Goal: Information Seeking & Learning: Find specific fact

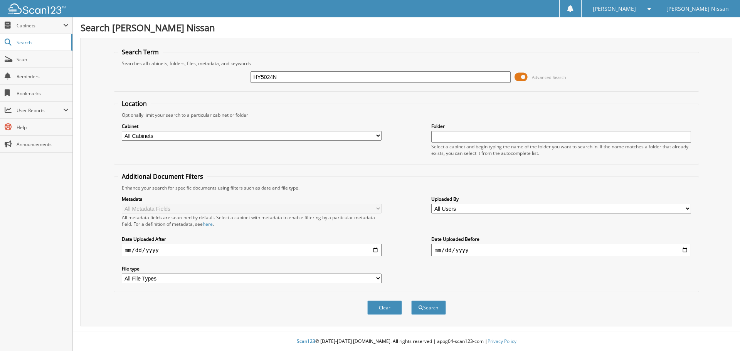
type input "HY5024N"
click at [411, 301] on button "Search" at bounding box center [428, 308] width 35 height 14
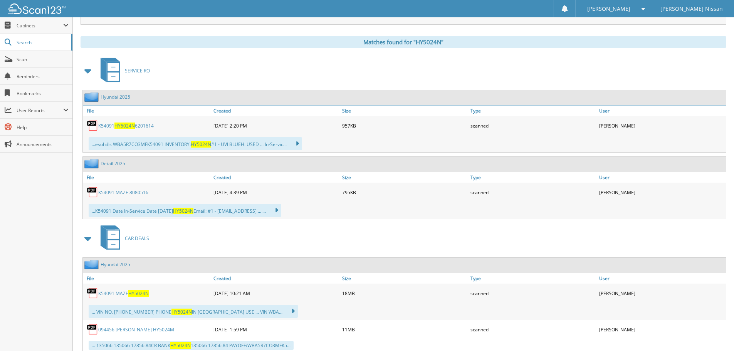
scroll to position [308, 0]
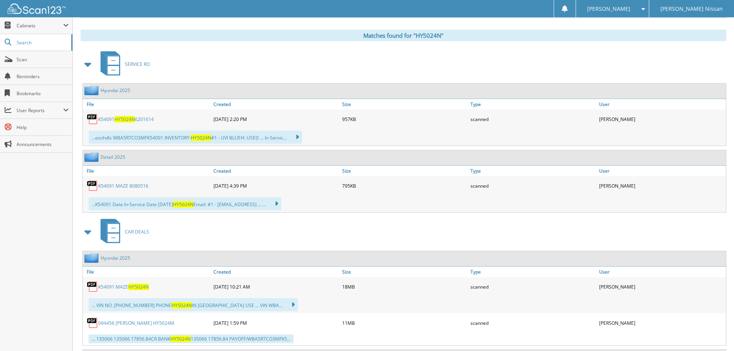
click at [128, 287] on link "K54091 MAZE HY5024N" at bounding box center [123, 287] width 50 height 7
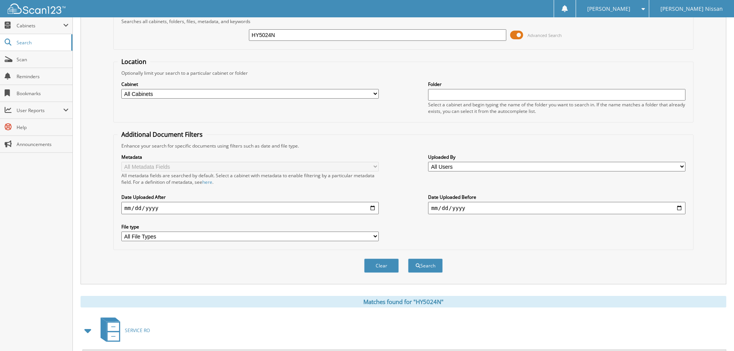
scroll to position [0, 0]
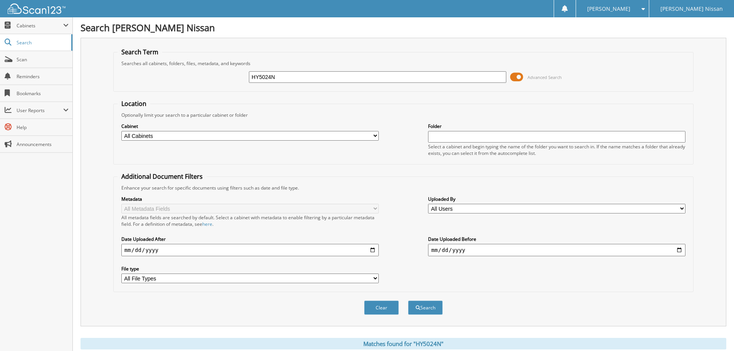
click at [267, 75] on input "HY5024N" at bounding box center [377, 77] width 257 height 12
type input "hy5158"
click at [408, 301] on button "Search" at bounding box center [425, 308] width 35 height 14
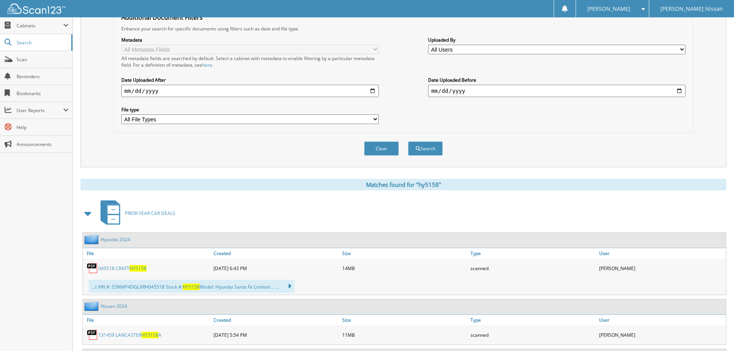
scroll to position [193, 0]
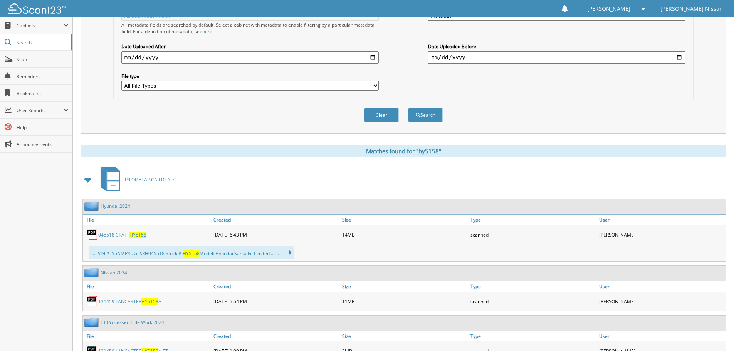
click at [133, 237] on span "HY5158" at bounding box center [137, 235] width 17 height 7
